Goal: Information Seeking & Learning: Learn about a topic

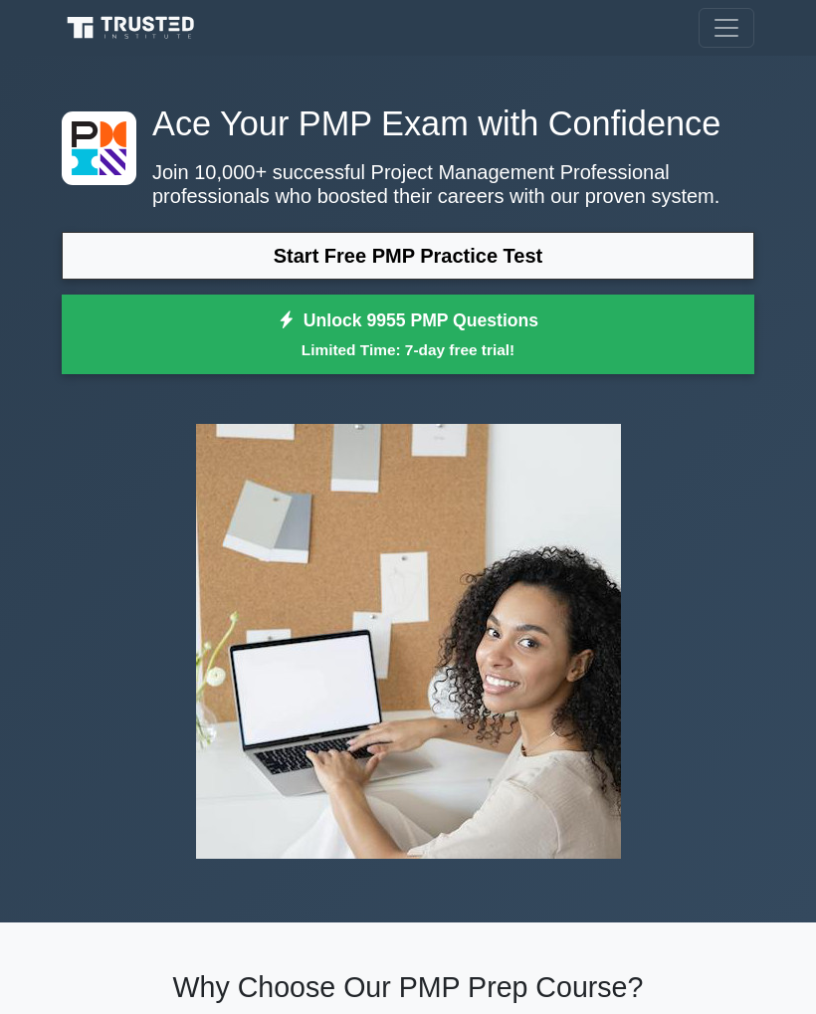
click at [321, 280] on link "Start Free PMP Practice Test" at bounding box center [408, 256] width 693 height 48
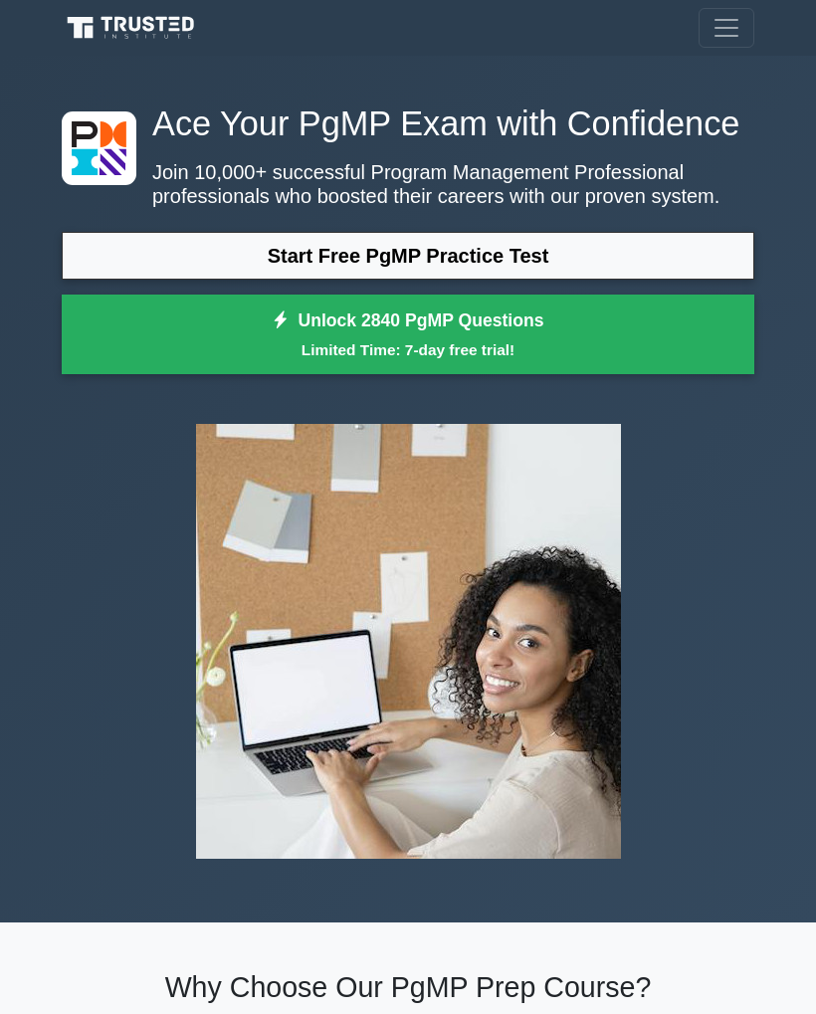
click at [531, 280] on link "Start Free PgMP Practice Test" at bounding box center [408, 256] width 693 height 48
